Goal: Participate in discussion: Engage in conversation with other users on a specific topic

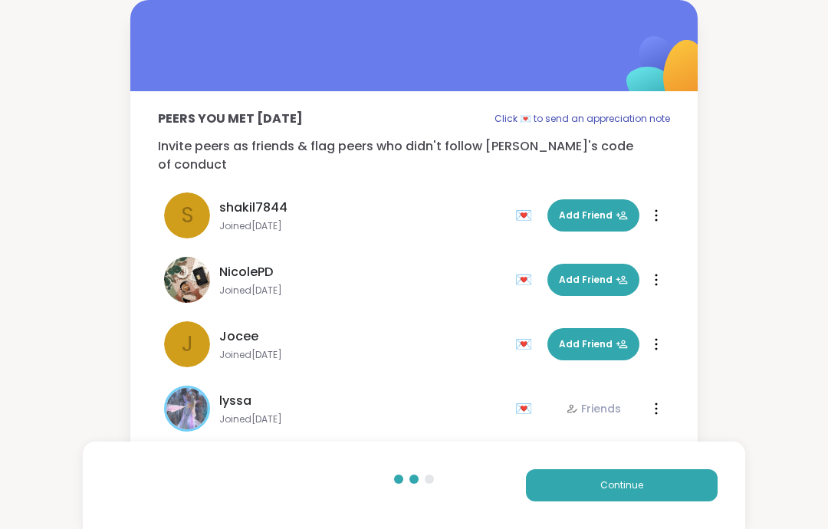
click at [664, 483] on button "Continue" at bounding box center [622, 485] width 192 height 32
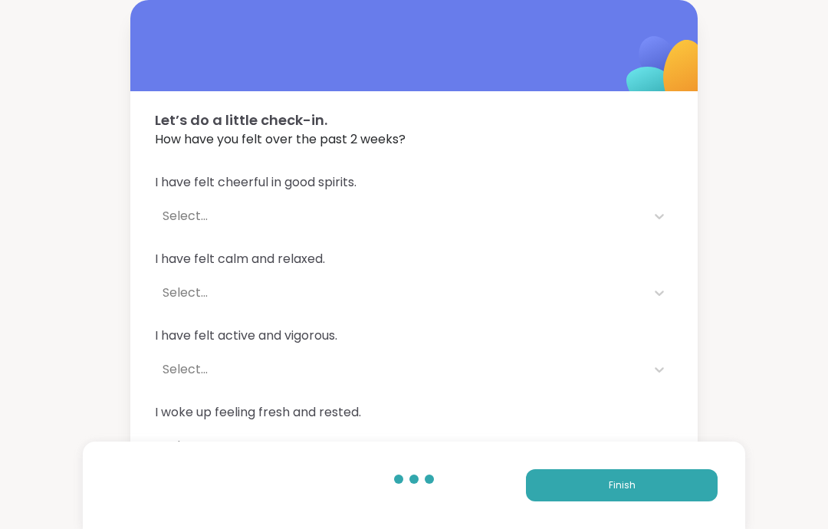
click at [640, 487] on button "Finish" at bounding box center [622, 485] width 192 height 32
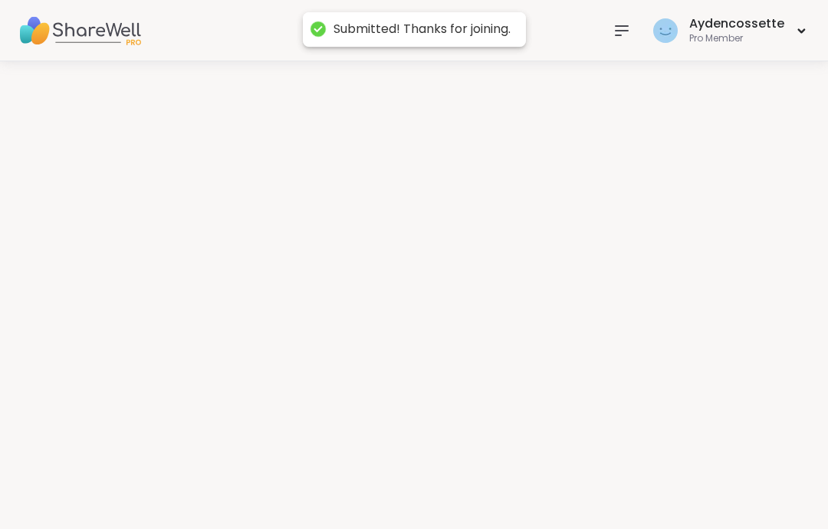
click at [674, 483] on div at bounding box center [414, 294] width 828 height 467
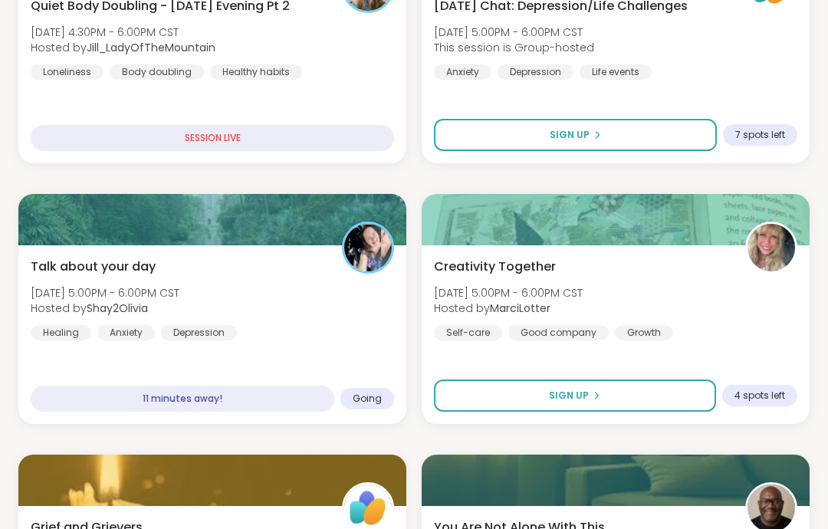
scroll to position [362, 0]
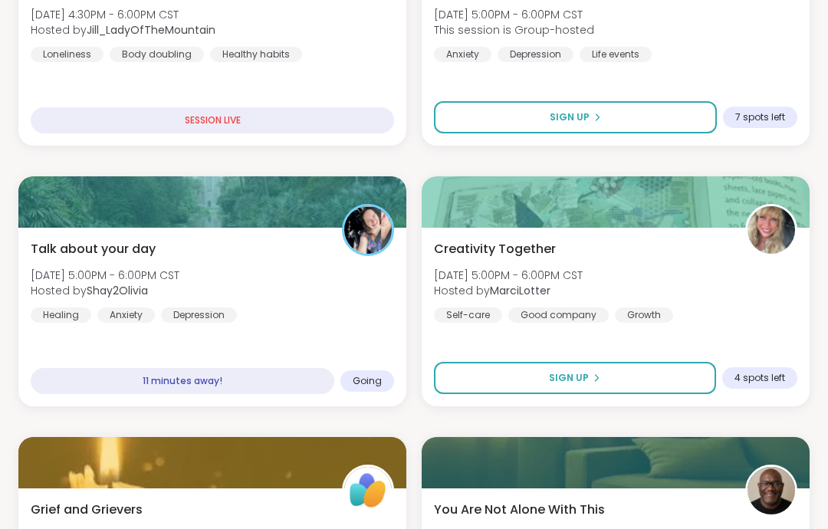
click at [390, 319] on div "Talk about your day [DATE] 5:00PM - 6:00PM CST Hosted by Shay2Olivia Healing An…" at bounding box center [212, 281] width 363 height 83
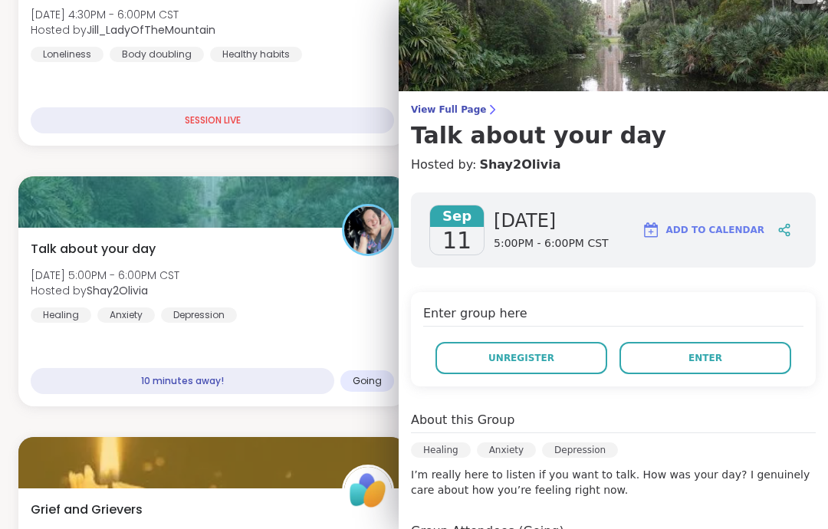
scroll to position [29, 0]
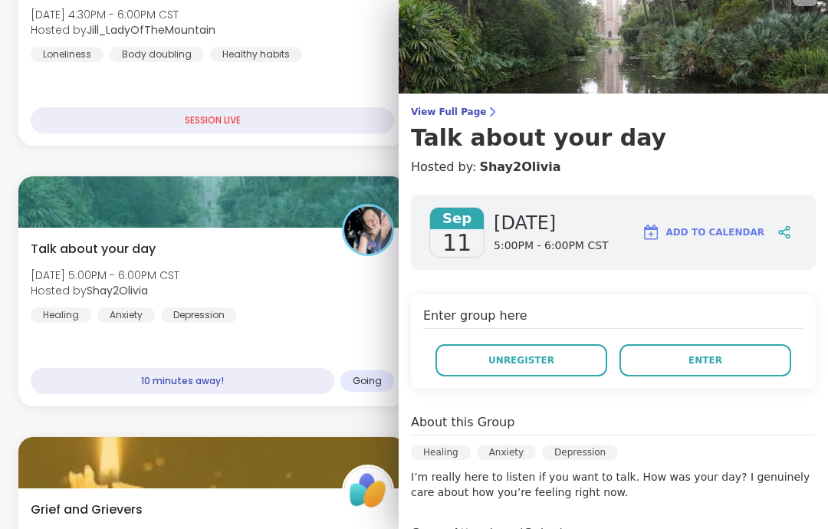
click at [472, 120] on link "View Full Page Talk about your day" at bounding box center [613, 129] width 405 height 46
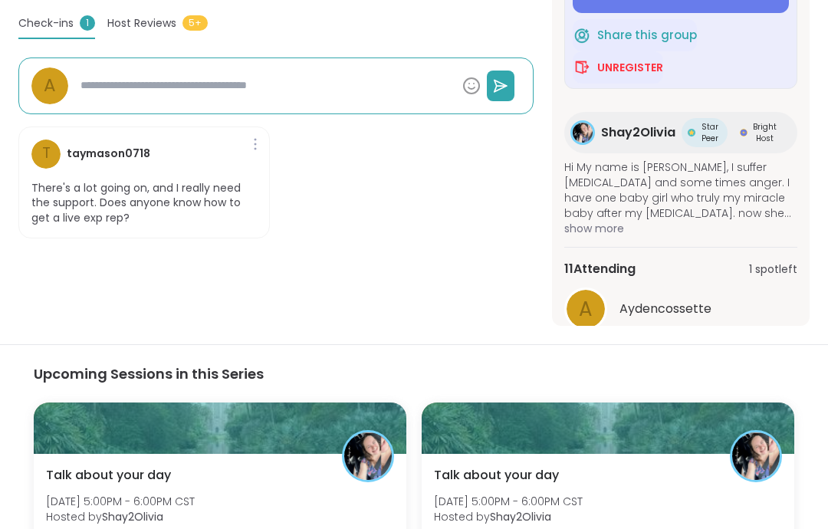
scroll to position [480, 0]
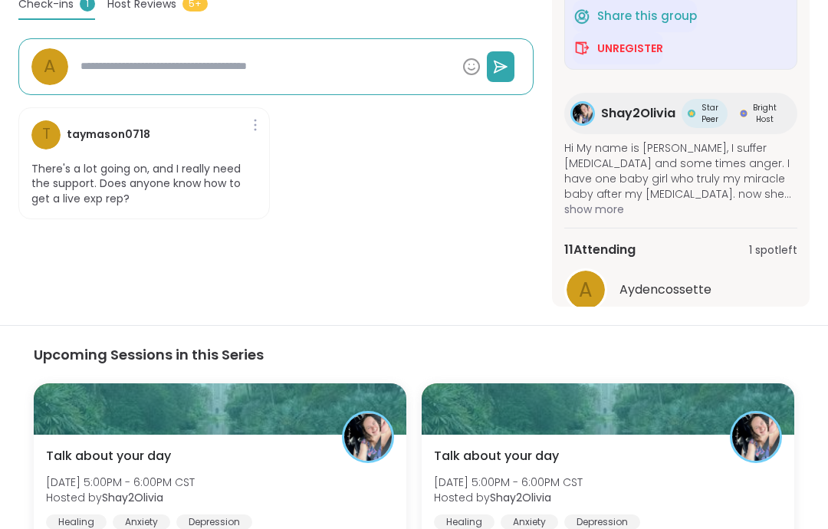
click at [774, 255] on span "1 spot left" at bounding box center [773, 250] width 48 height 16
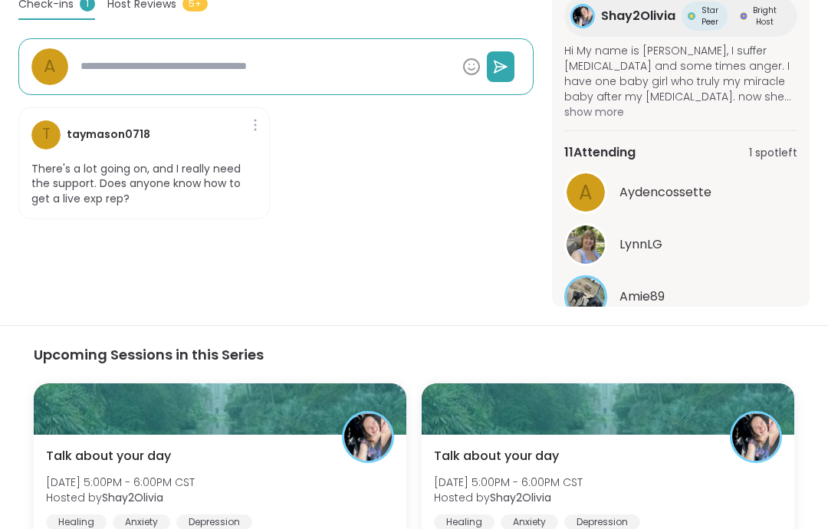
click at [693, 340] on button "See All" at bounding box center [681, 335] width 34 height 16
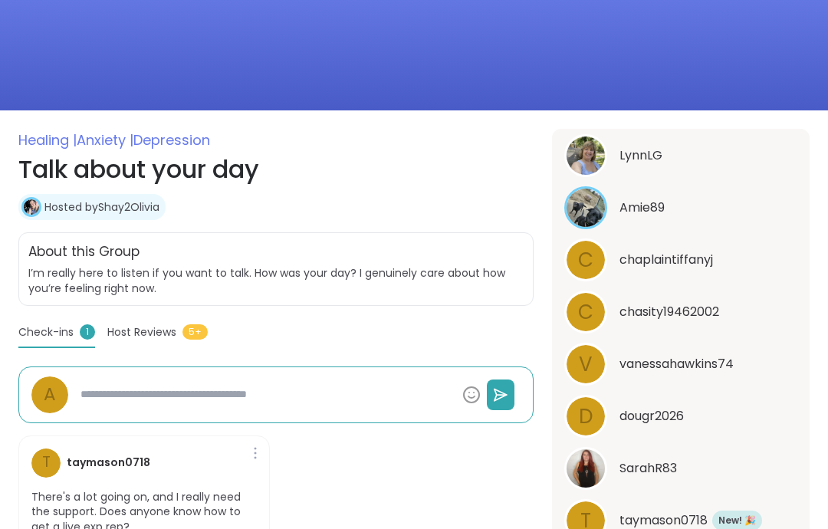
scroll to position [0, 0]
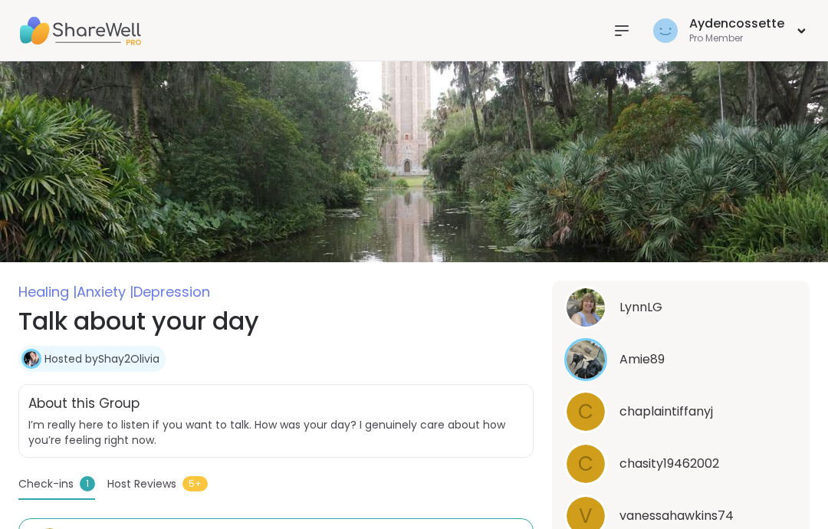
click at [641, 18] on div "Aydencossette Pro Member" at bounding box center [707, 30] width 203 height 36
click at [640, 18] on div "Aydencossette Pro Member" at bounding box center [707, 30] width 203 height 36
click at [621, 44] on div at bounding box center [621, 30] width 31 height 31
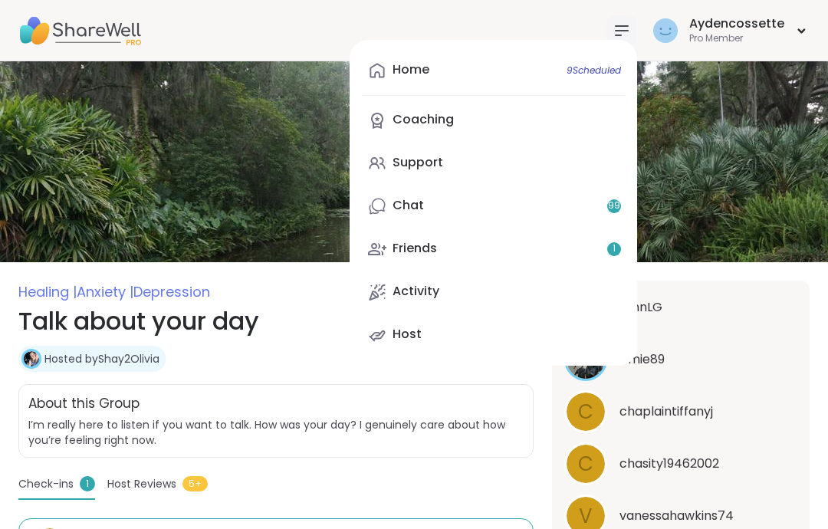
click at [551, 266] on link "Friends 1" at bounding box center [493, 249] width 263 height 37
type textarea "*"
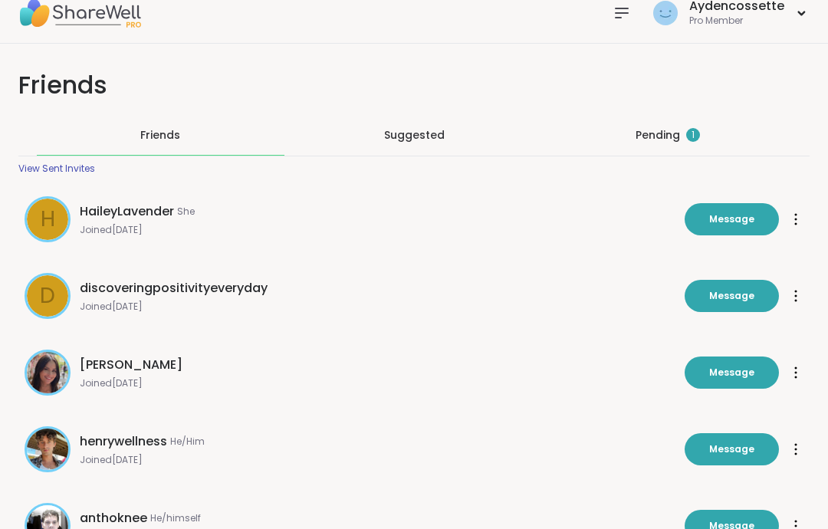
scroll to position [27, 0]
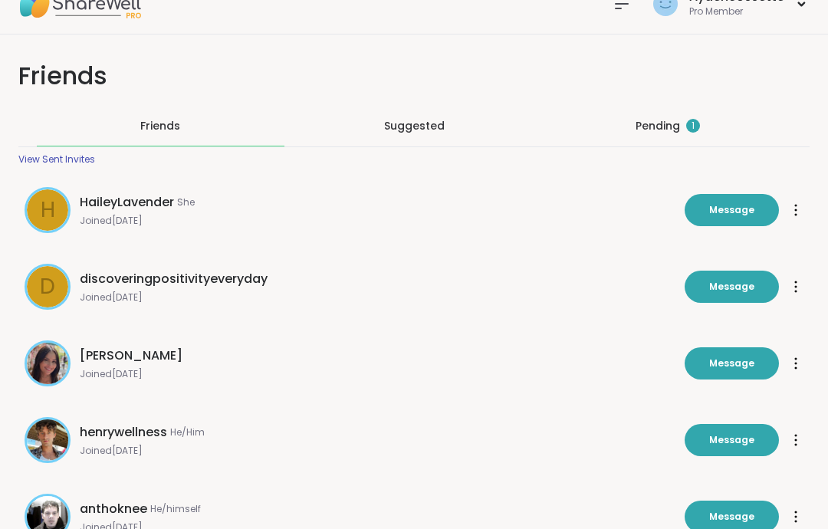
click at [667, 130] on div "Pending 1" at bounding box center [667, 125] width 64 height 15
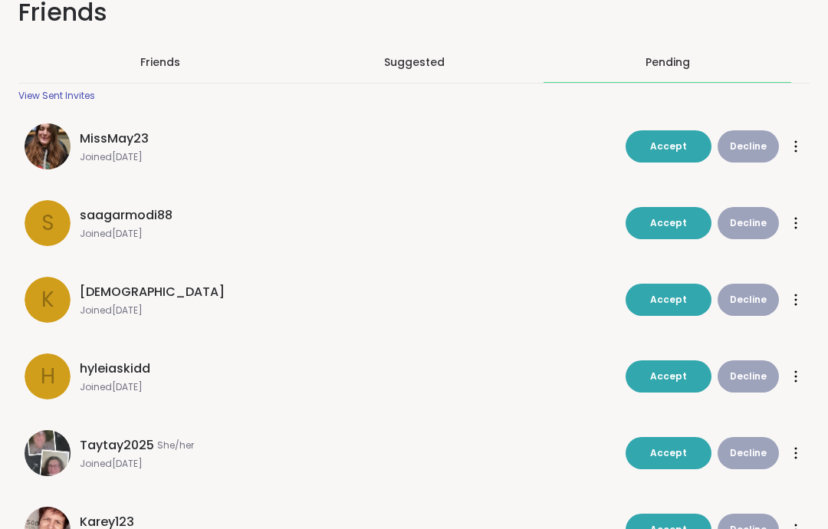
scroll to position [0, 0]
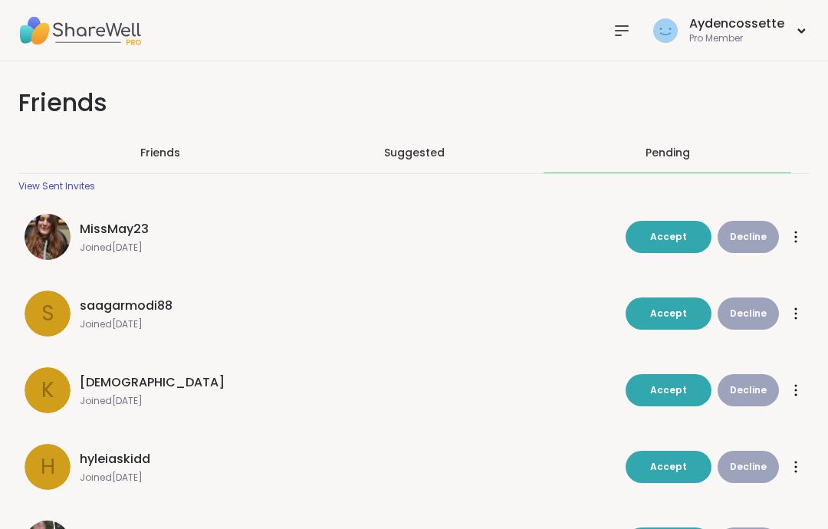
click at [631, 25] on icon at bounding box center [621, 30] width 18 height 18
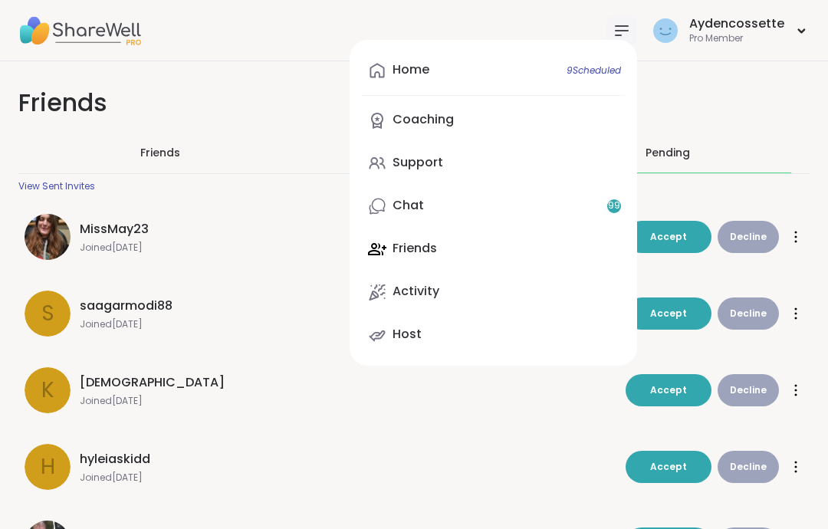
click at [604, 203] on link "Chat 99" at bounding box center [493, 206] width 263 height 37
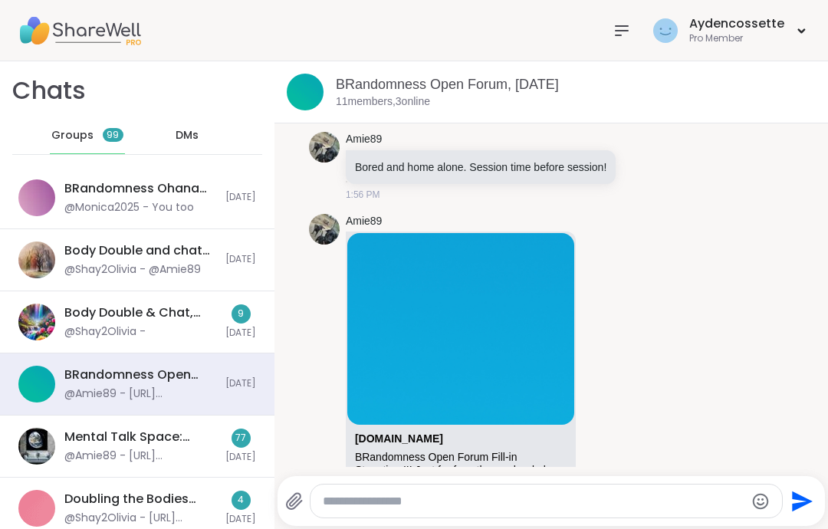
scroll to position [6131, 0]
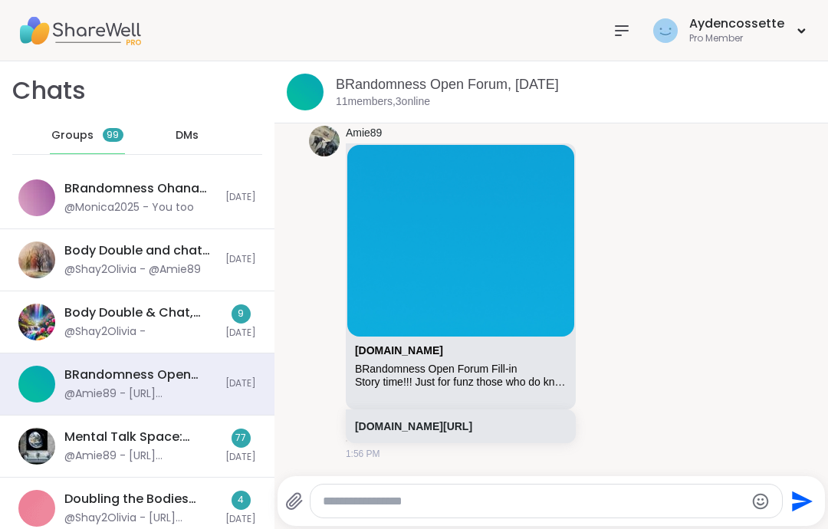
click at [214, 343] on div "Body Double & Chat, [DATE] @Shay2Olivia - 9 [DATE]" at bounding box center [137, 322] width 274 height 62
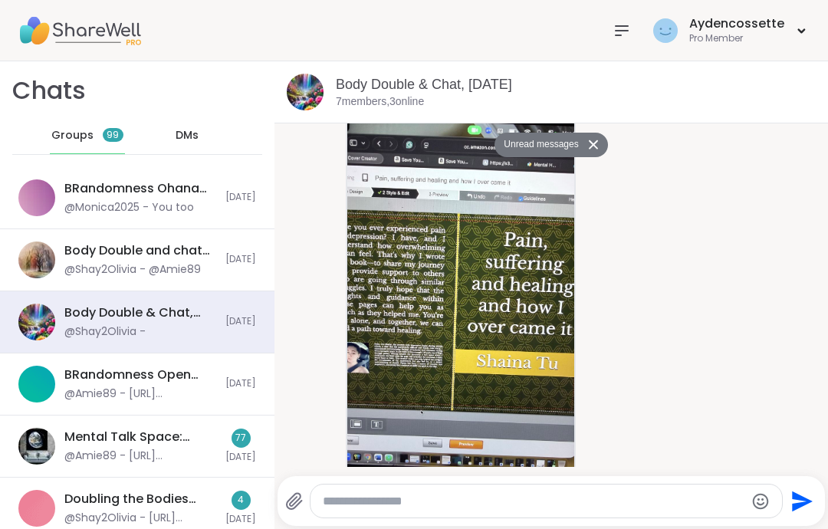
scroll to position [2097, 0]
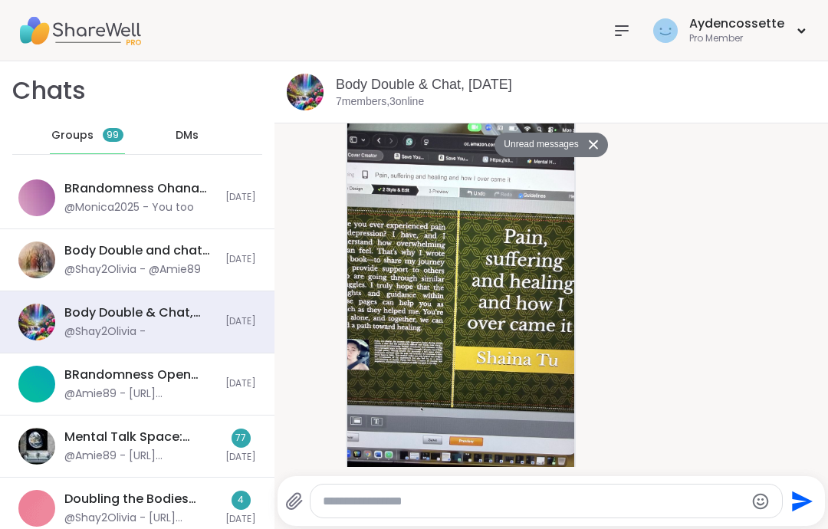
click at [214, 281] on div "Body Double and chat Pt 2, [DATE] @Shay2Olivia - @Amie89 [DATE]" at bounding box center [137, 260] width 274 height 62
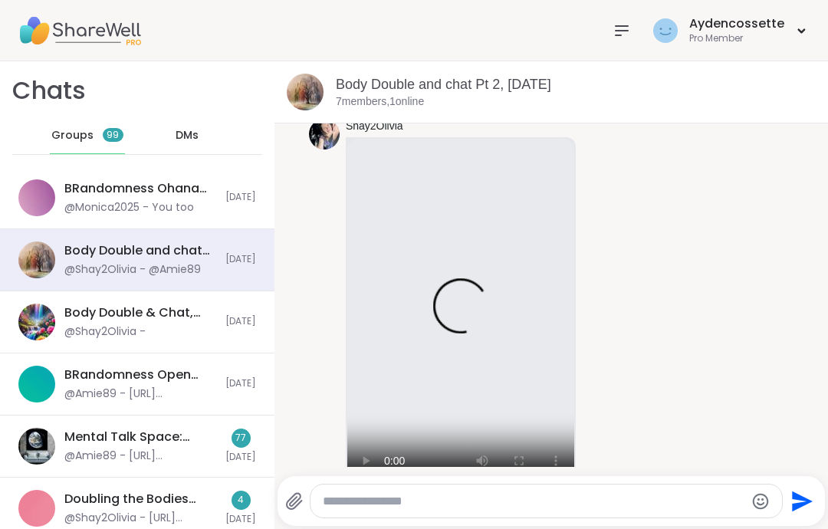
scroll to position [1835, 0]
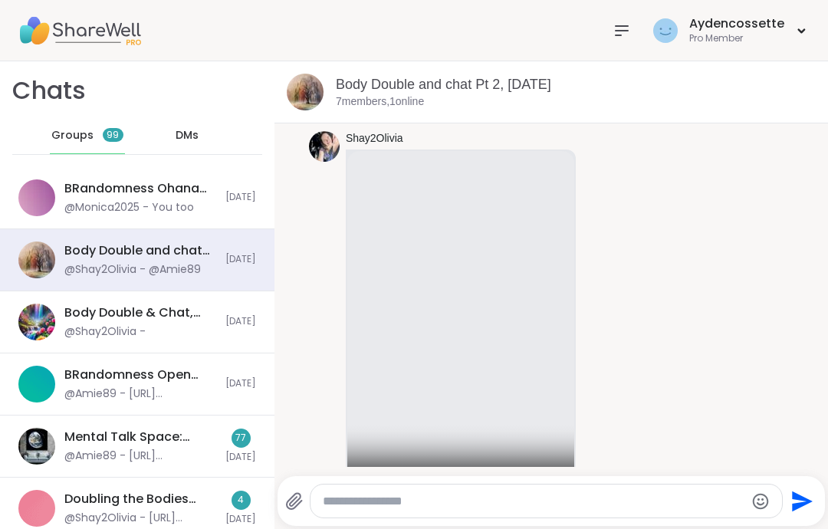
click at [521, 299] on video at bounding box center [460, 327] width 227 height 365
click at [385, 175] on video at bounding box center [460, 327] width 227 height 365
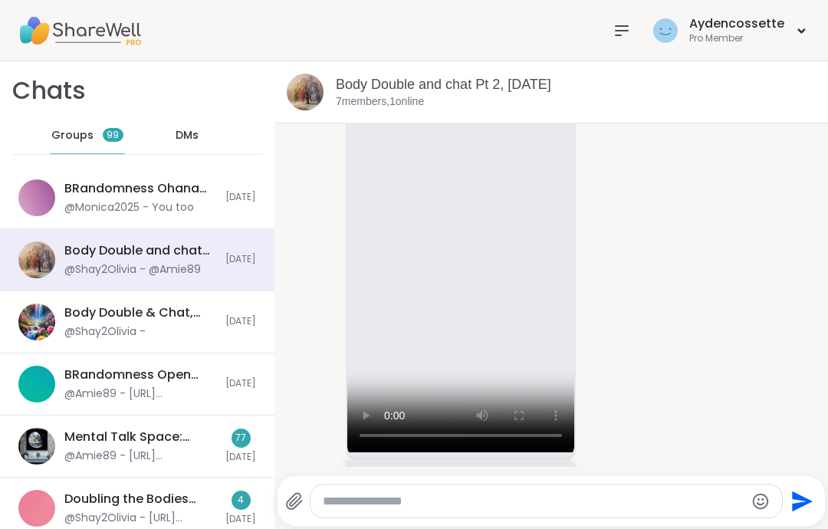
scroll to position [3743, 0]
click at [487, 249] on video at bounding box center [460, 270] width 227 height 365
click at [625, 178] on div "Shay2Olivia @Amie89 1 1 2:52 PM • Edited" at bounding box center [486, 303] width 280 height 459
click at [638, 228] on div "Shay2Olivia @Amie89 1 1 2:52 PM • Edited" at bounding box center [551, 303] width 484 height 471
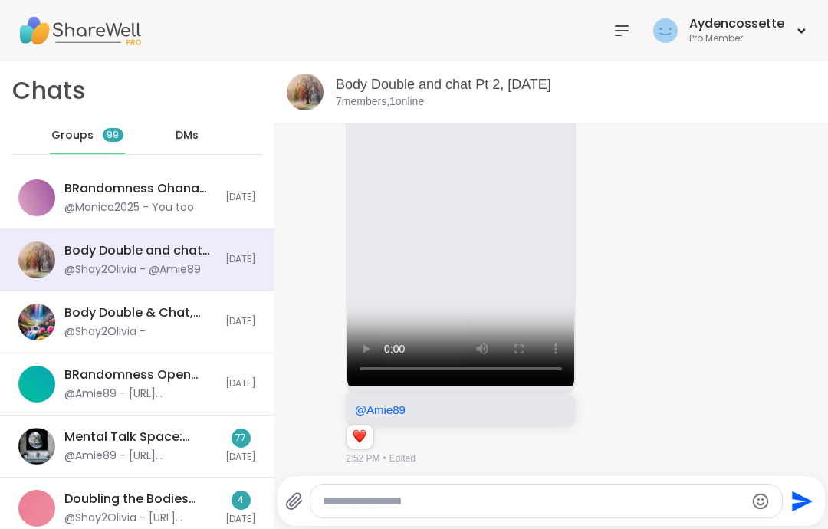
scroll to position [3812, 0]
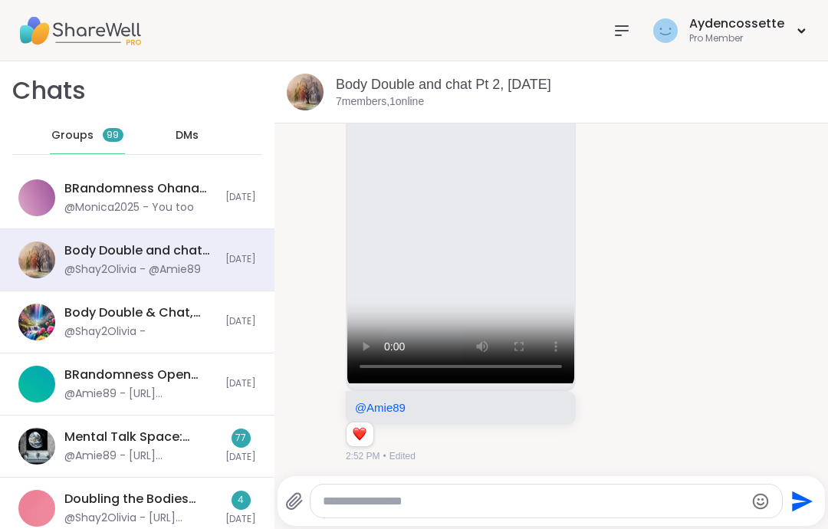
click at [507, 314] on video at bounding box center [460, 200] width 227 height 365
click at [406, 298] on video at bounding box center [460, 200] width 227 height 365
click at [413, 236] on video at bounding box center [460, 200] width 227 height 365
click at [521, 300] on video at bounding box center [460, 200] width 227 height 365
click at [524, 294] on video at bounding box center [460, 200] width 227 height 365
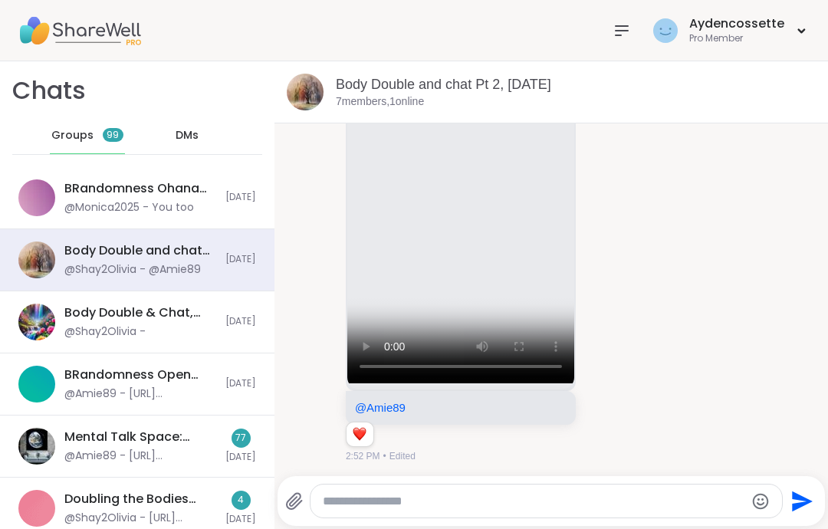
click at [518, 319] on video at bounding box center [460, 200] width 227 height 365
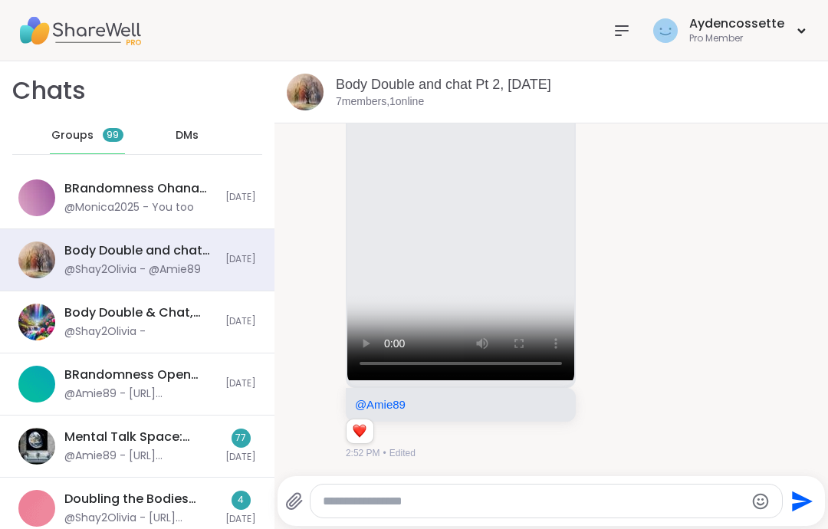
click at [354, 437] on div "Reactions: love" at bounding box center [360, 431] width 14 height 14
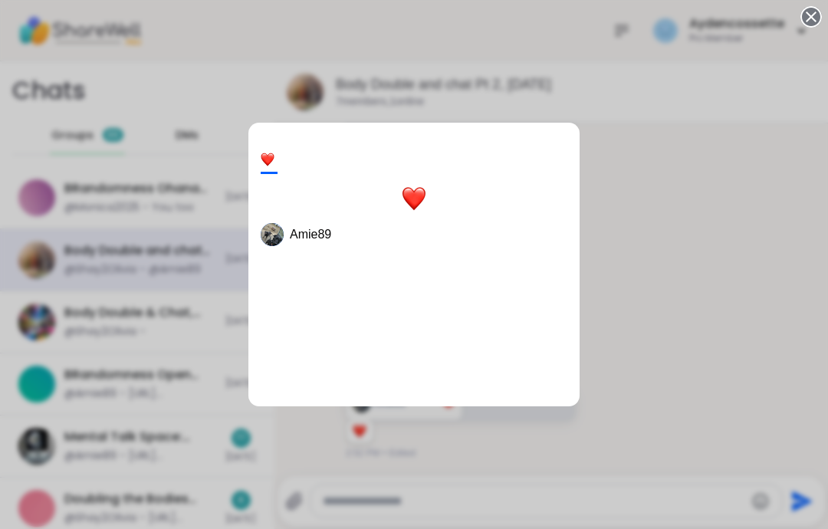
click at [658, 290] on div "1 Amie89" at bounding box center [414, 264] width 828 height 529
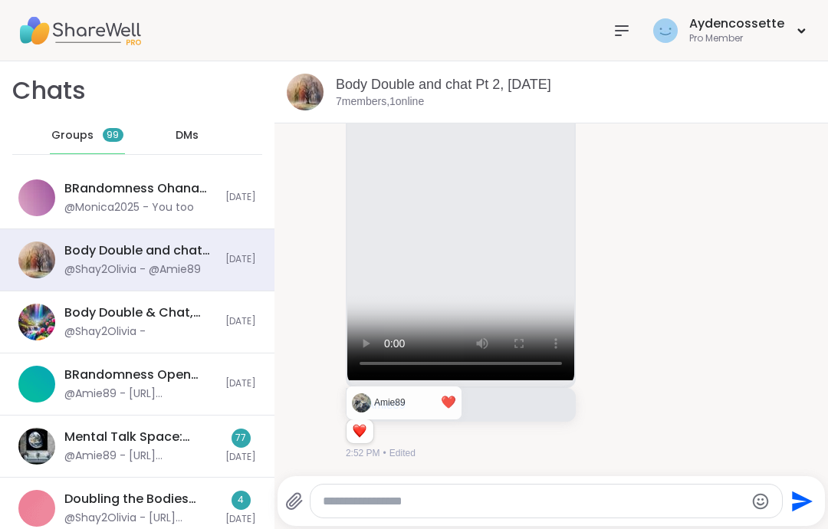
click at [254, 198] on span "[DATE]" at bounding box center [240, 197] width 31 height 13
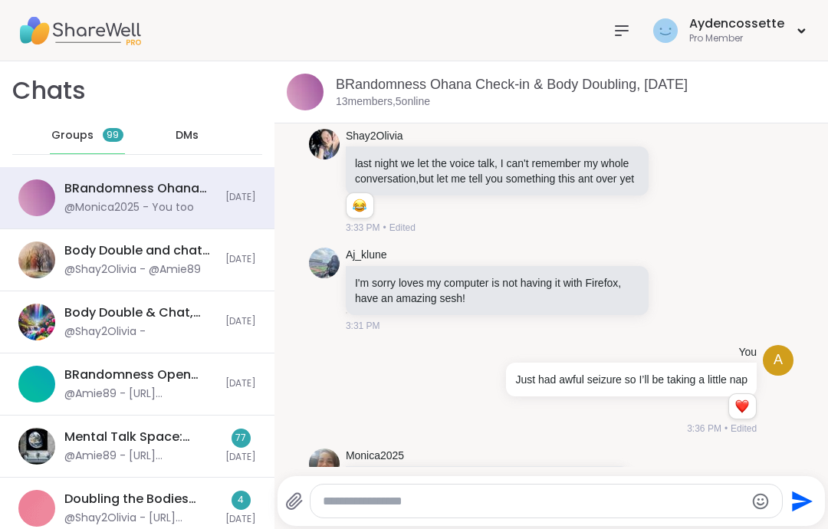
scroll to position [3652, 0]
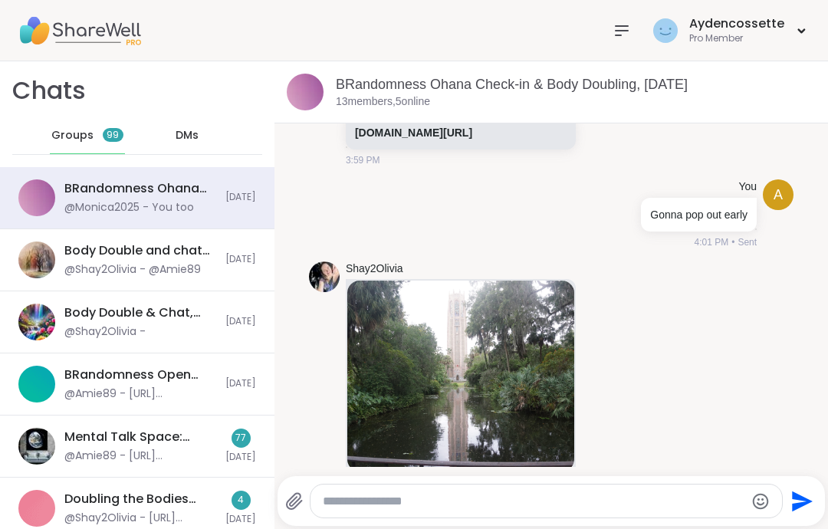
click at [589, 42] on div "Aydencossette Pro Member" at bounding box center [414, 30] width 828 height 61
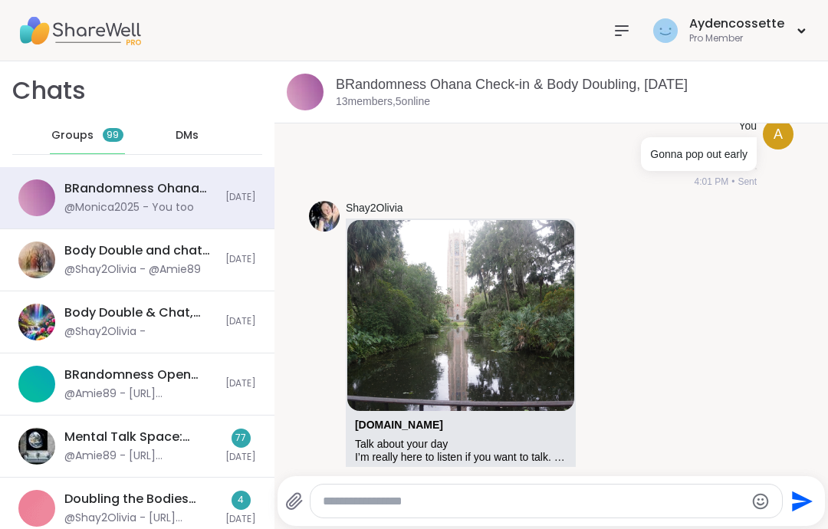
click at [588, 41] on div "Aydencossette Pro Member" at bounding box center [414, 30] width 828 height 61
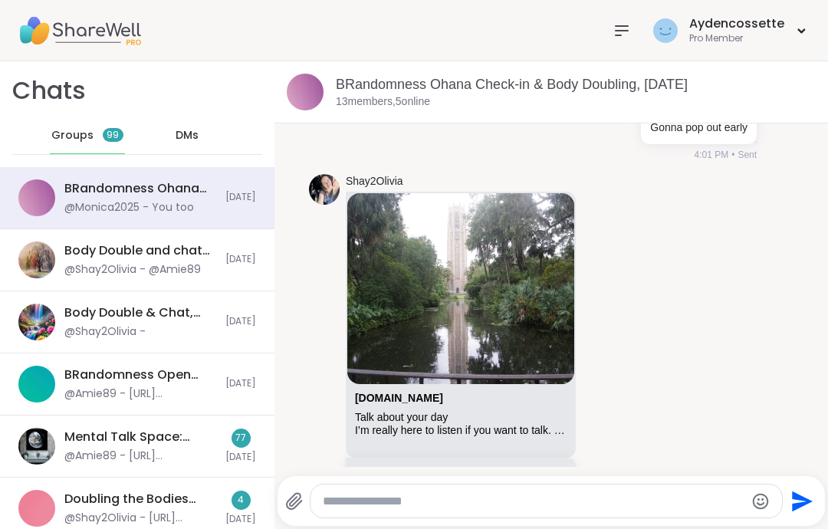
click at [626, 34] on icon at bounding box center [621, 30] width 18 height 18
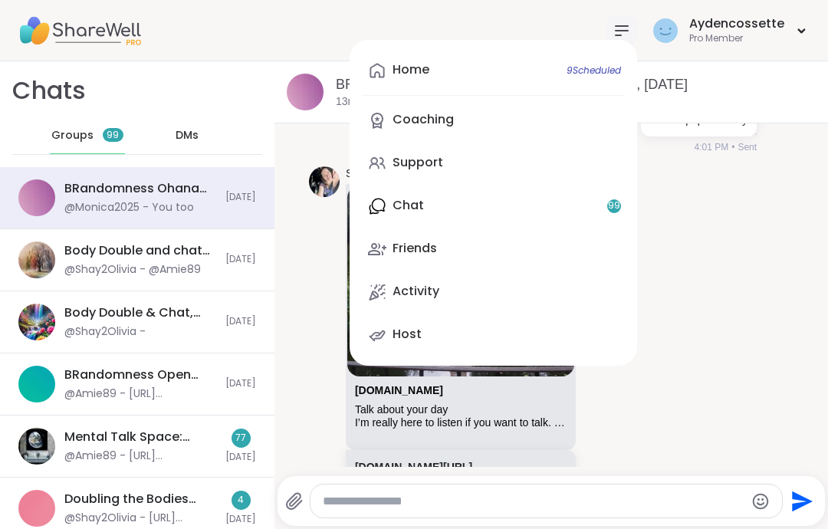
scroll to position [5181, 0]
click at [503, 162] on link "Support" at bounding box center [493, 163] width 263 height 37
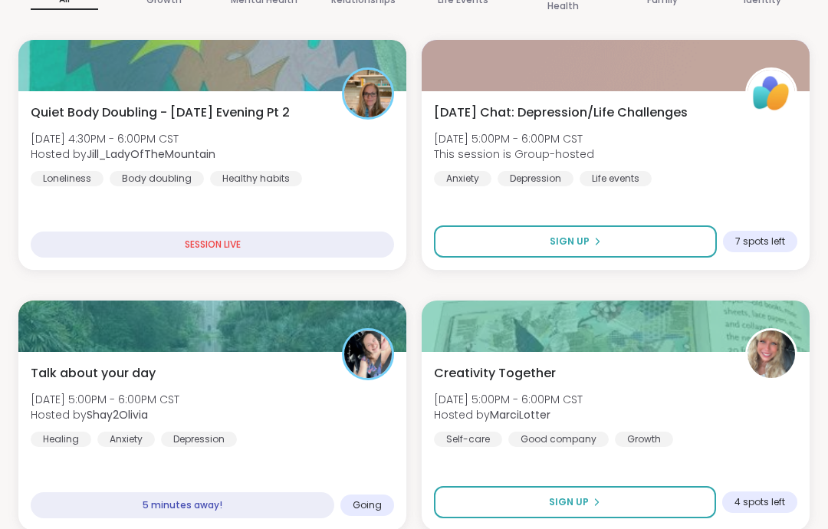
scroll to position [240, 0]
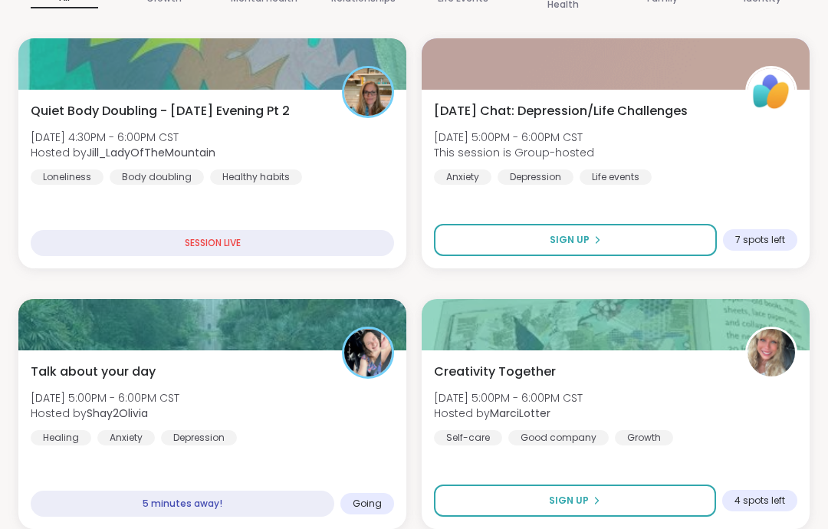
click at [401, 371] on div "Talk about your day [DATE] 5:00PM - 6:00PM CST Hosted by Shay2Olivia Healing An…" at bounding box center [212, 439] width 388 height 179
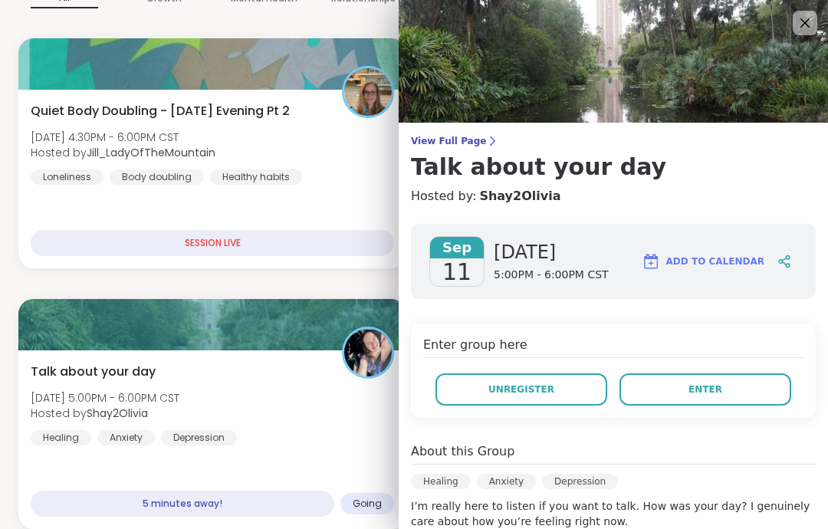
click at [743, 402] on button "Enter" at bounding box center [705, 389] width 172 height 32
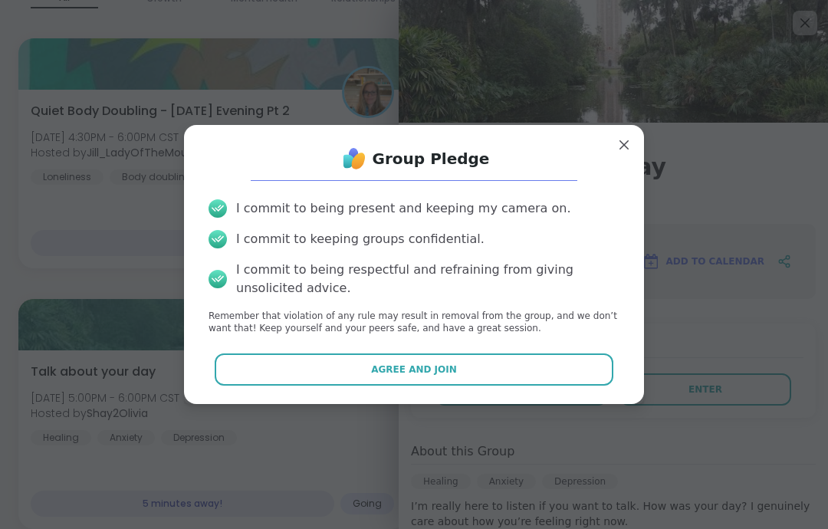
click at [586, 385] on button "Agree and Join" at bounding box center [414, 369] width 399 height 32
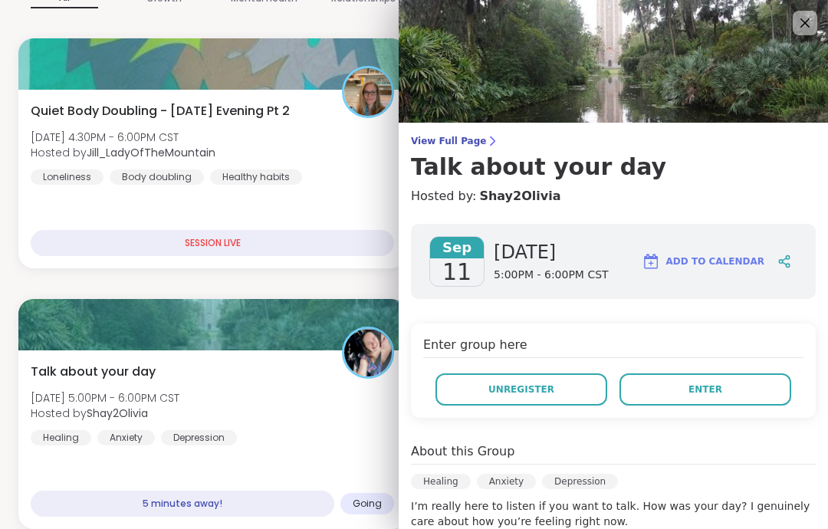
scroll to position [61, 0]
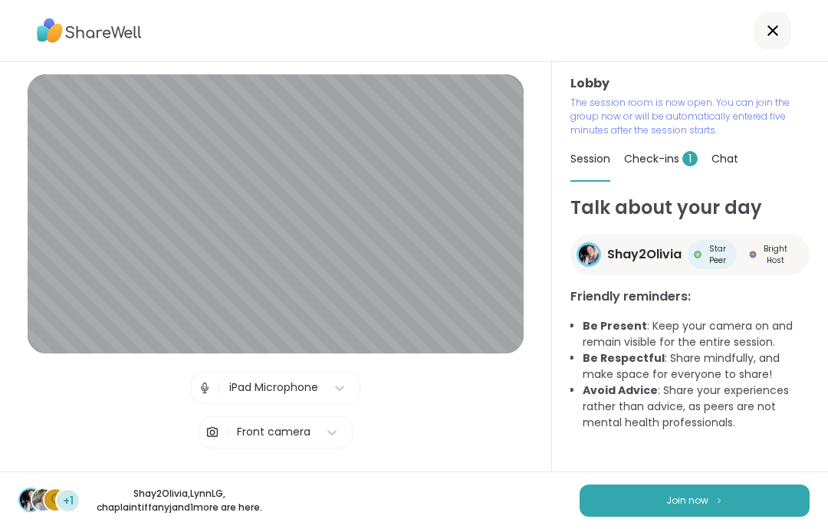
click at [798, 514] on button "Join now" at bounding box center [694, 500] width 230 height 32
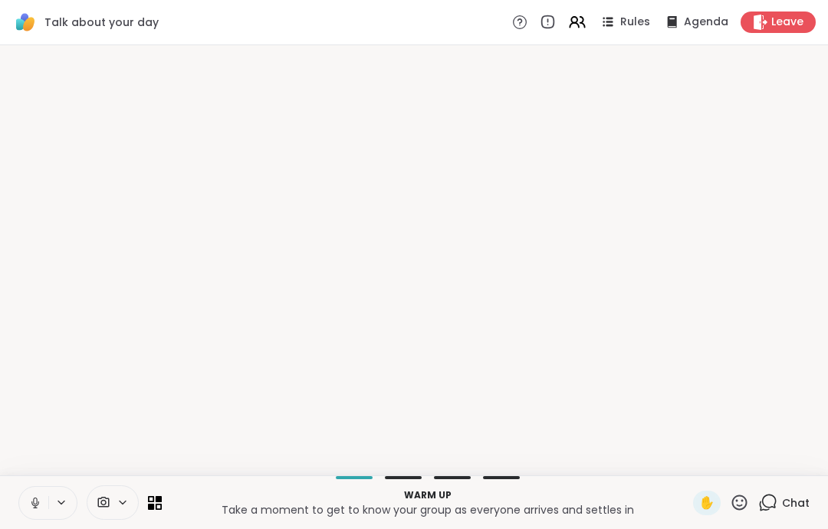
scroll to position [0, 0]
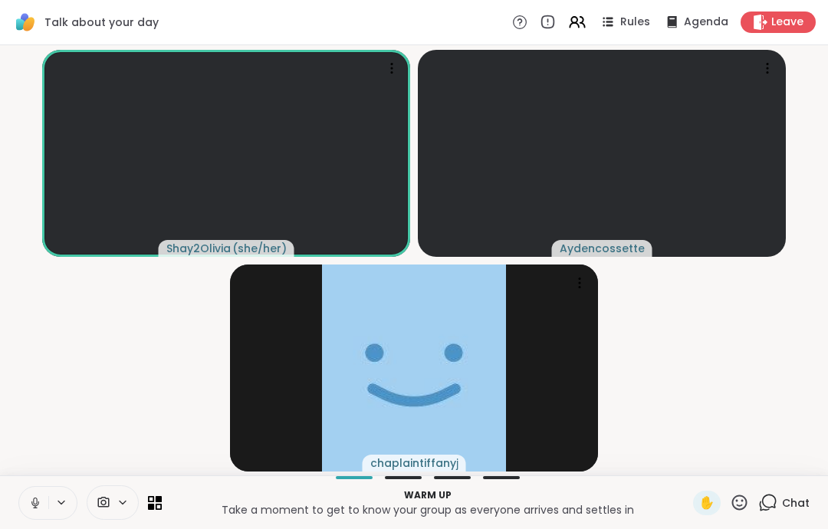
click at [45, 510] on button at bounding box center [33, 503] width 29 height 32
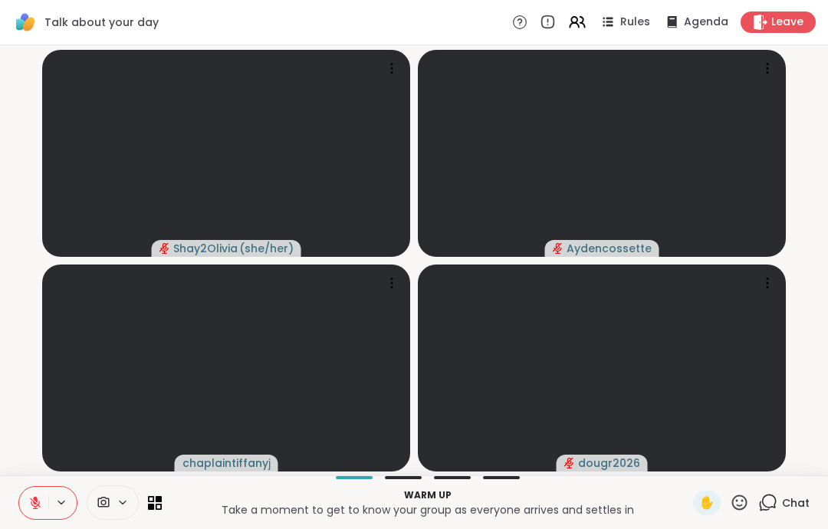
click at [784, 24] on span "Leave" at bounding box center [787, 22] width 32 height 15
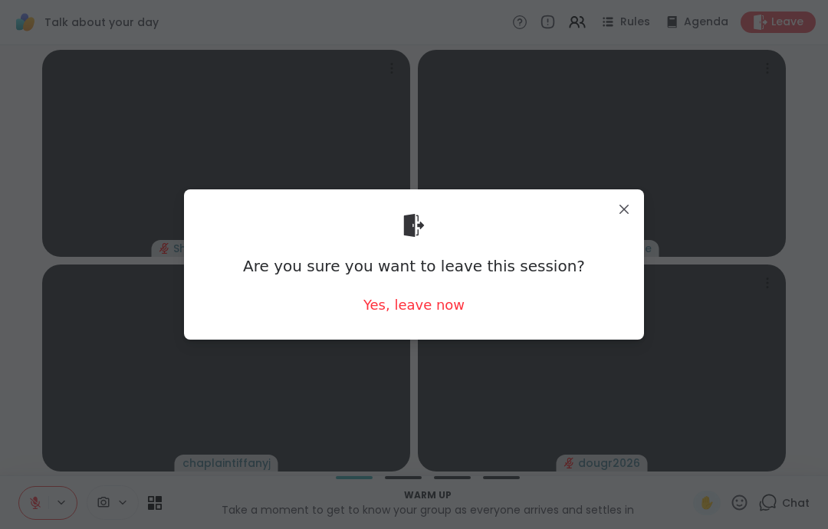
click at [435, 312] on div "Yes, leave now" at bounding box center [413, 304] width 101 height 19
